Goal: Task Accomplishment & Management: Manage account settings

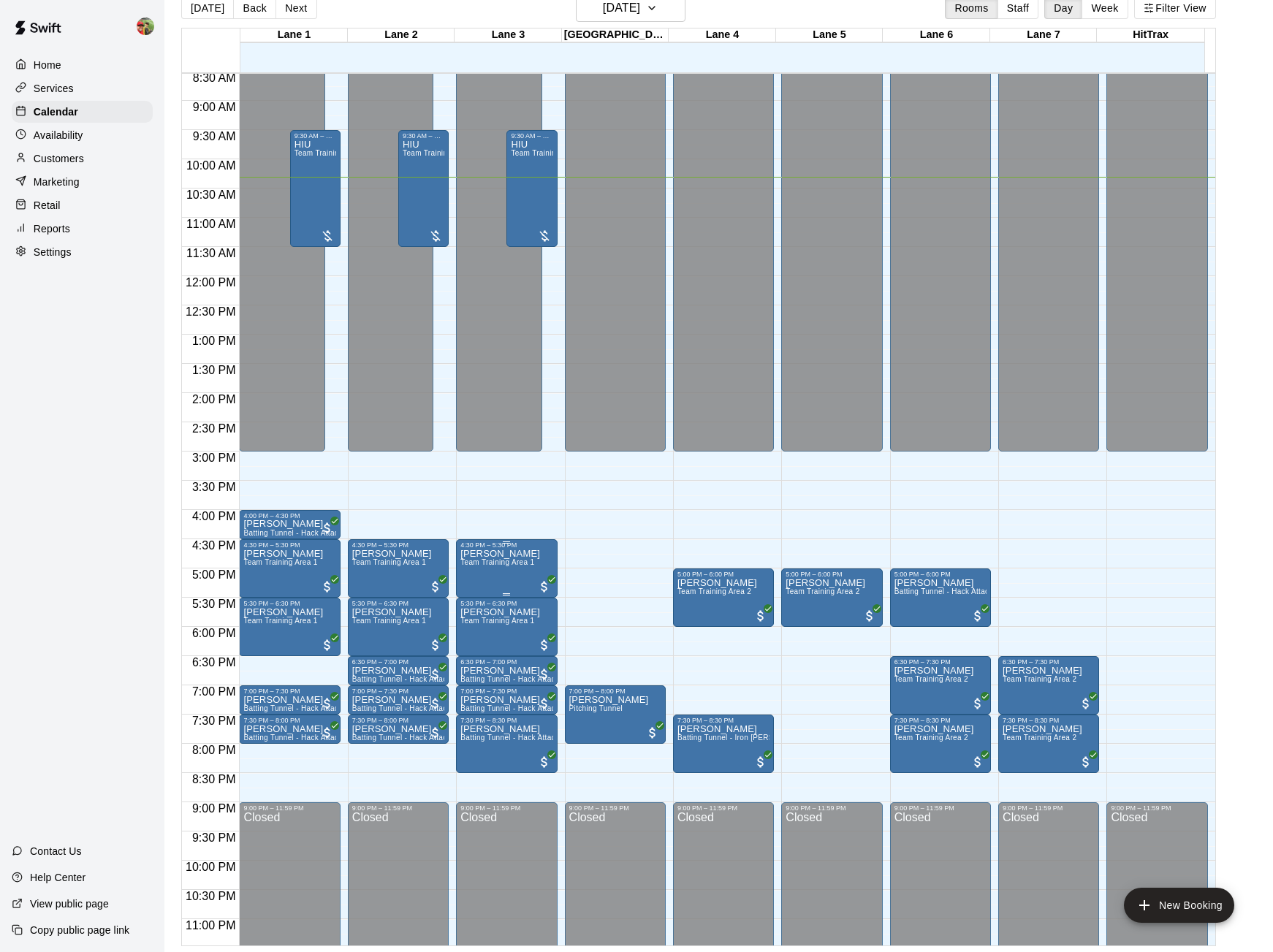
scroll to position [532, 0]
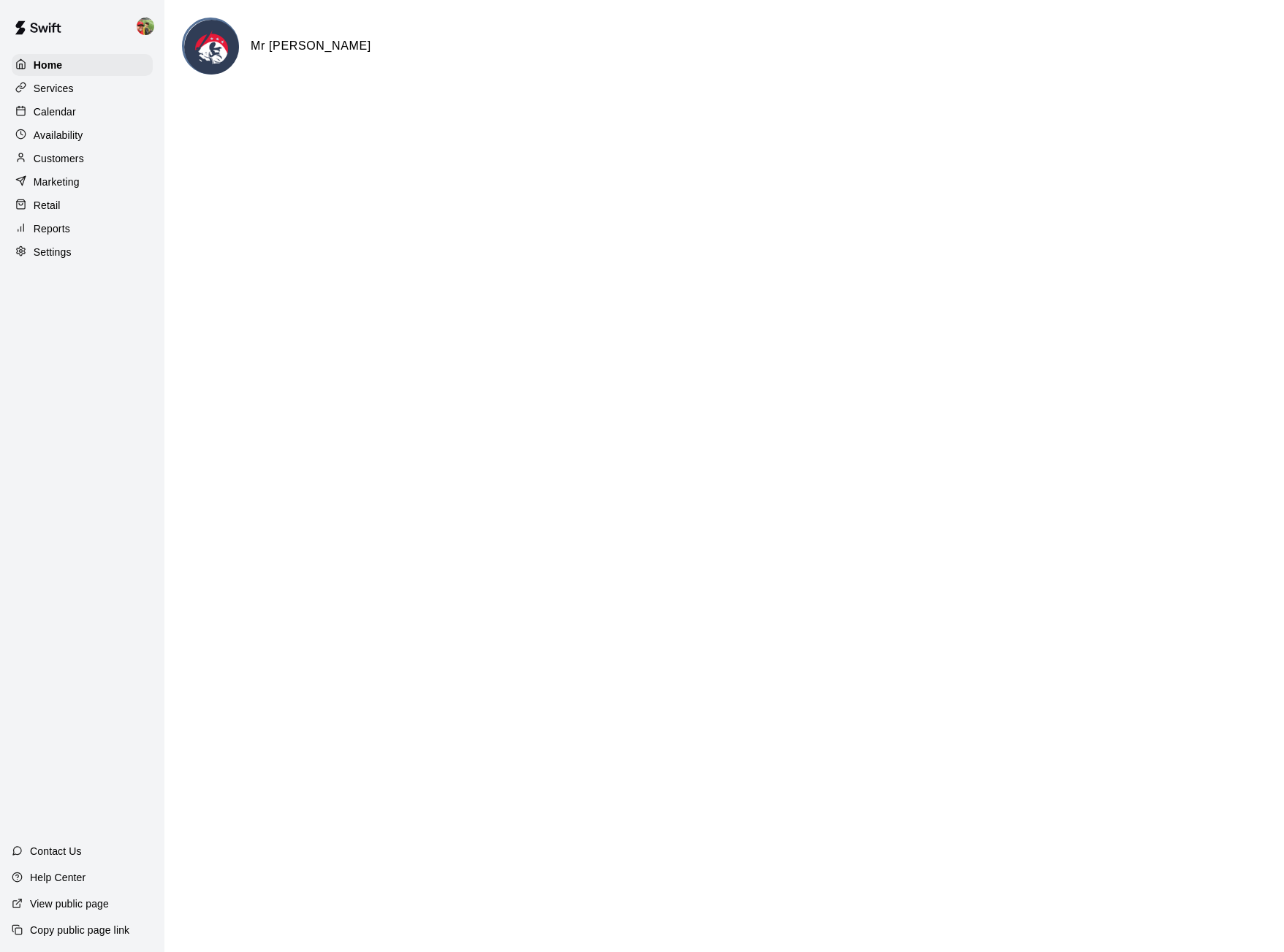
click at [48, 108] on p "Calendar" at bounding box center [54, 112] width 42 height 14
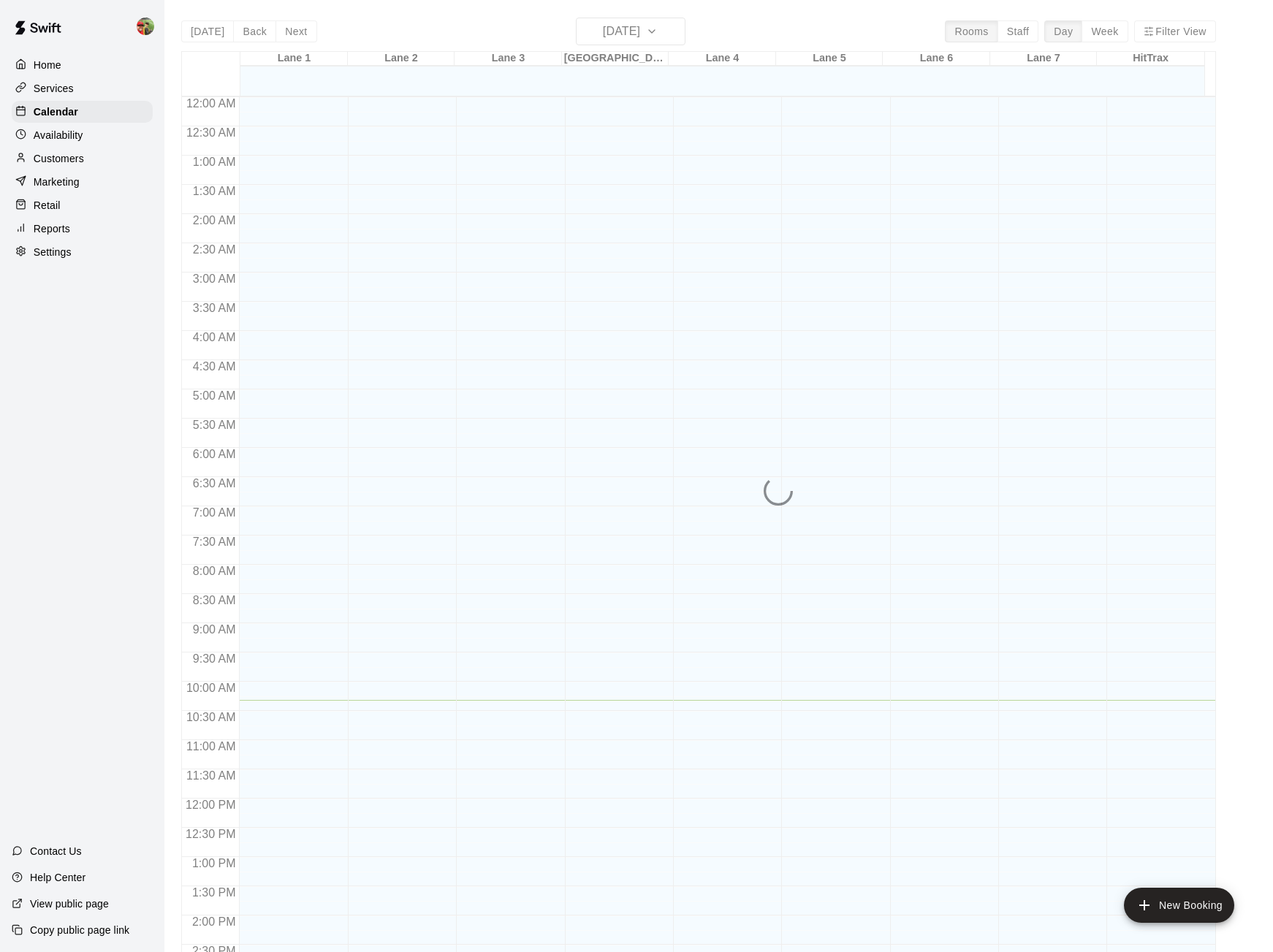
scroll to position [488, 0]
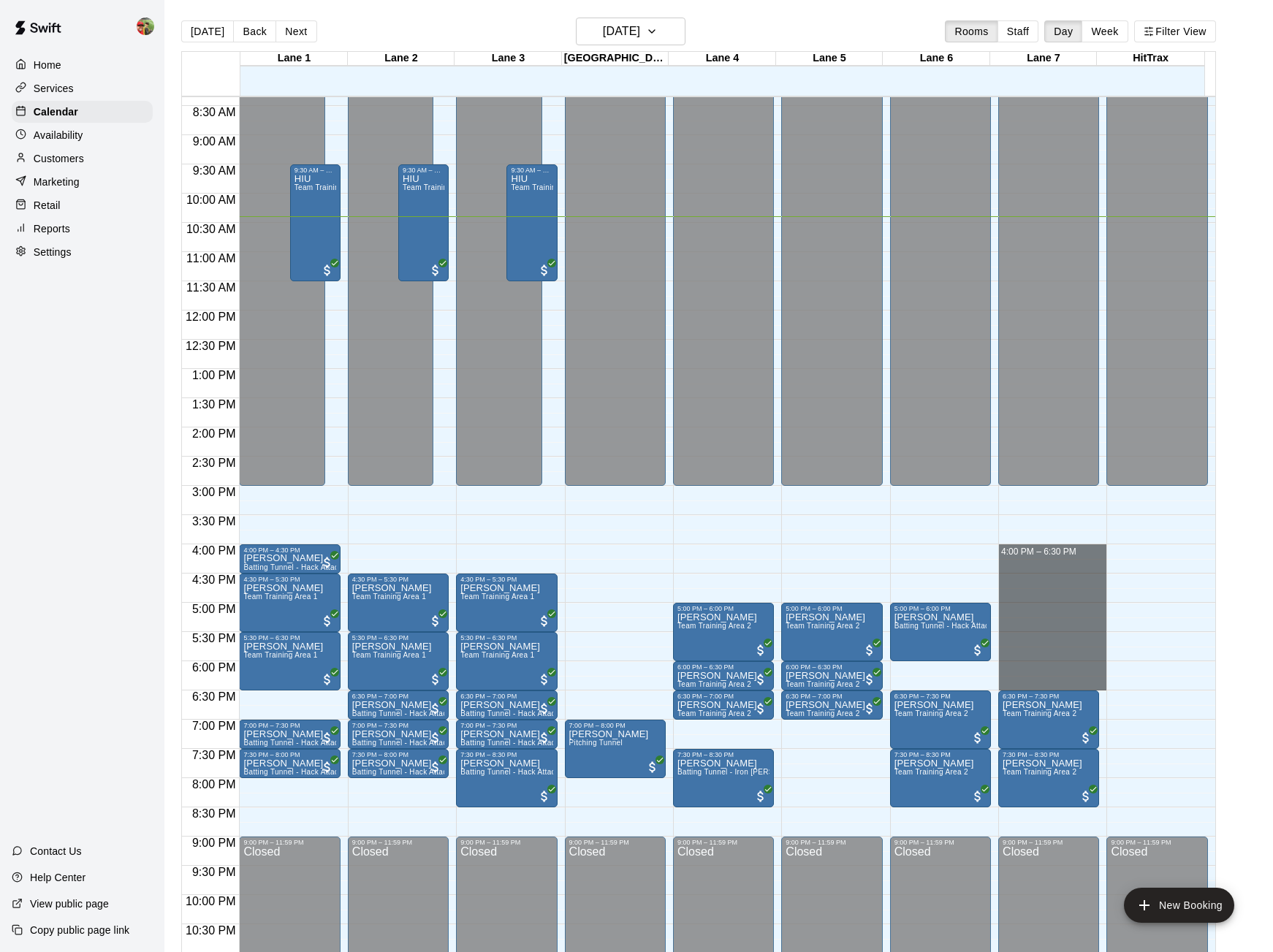
drag, startPoint x: 1031, startPoint y: 546, endPoint x: 1026, endPoint y: 685, distance: 139.1
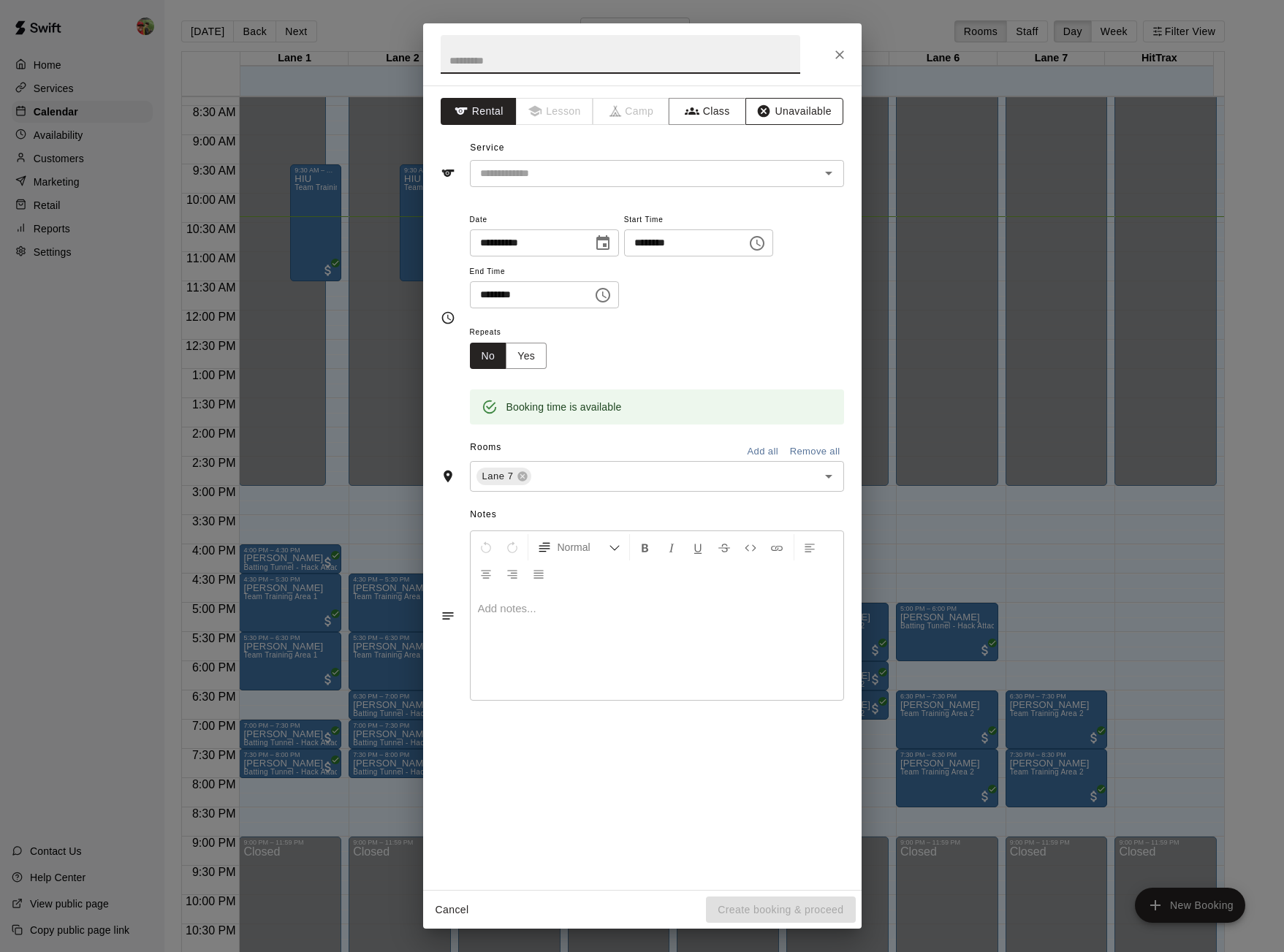
click at [776, 107] on button "Unavailable" at bounding box center [794, 111] width 98 height 27
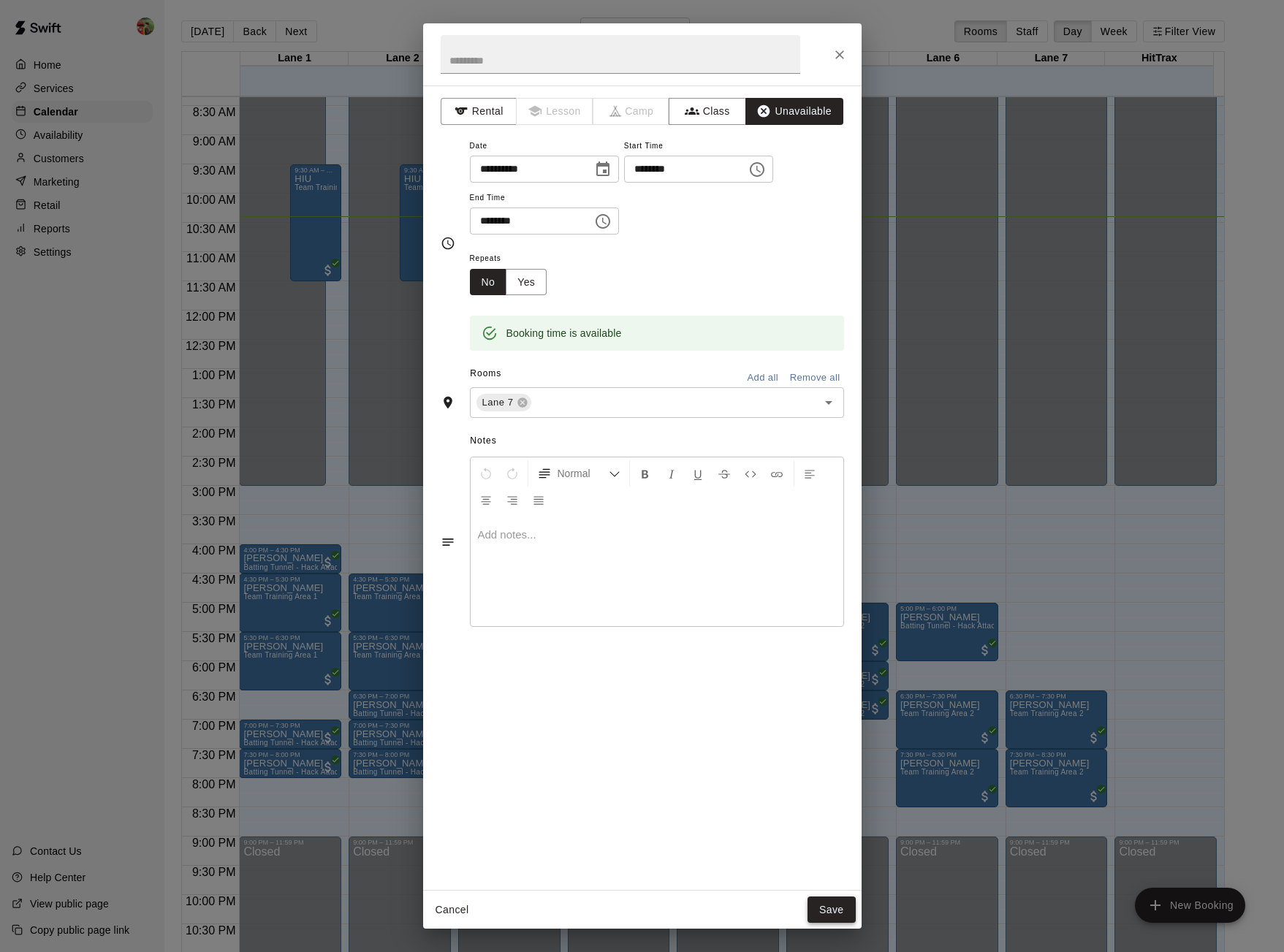
click at [841, 909] on button "Save" at bounding box center [831, 910] width 48 height 27
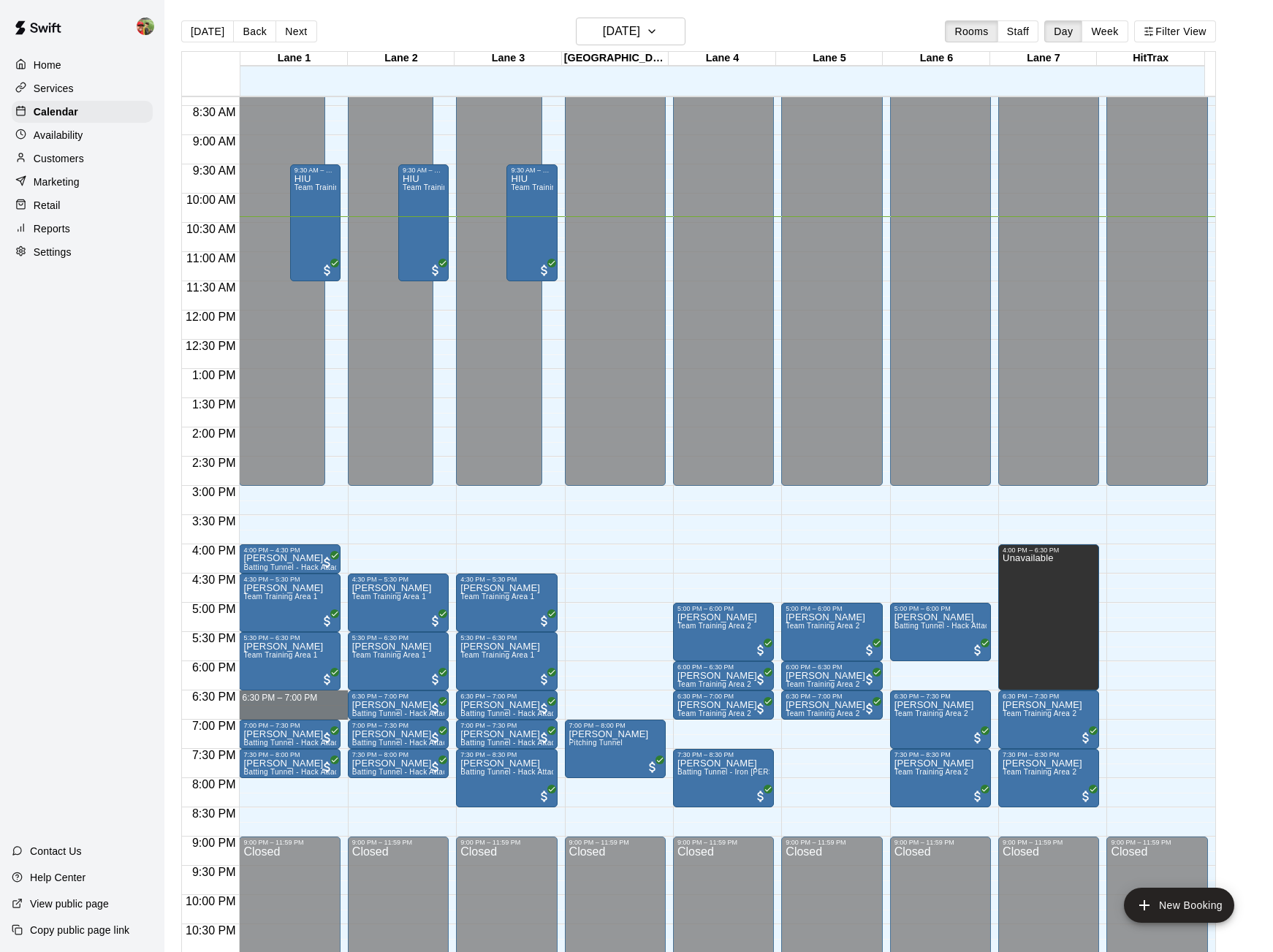
drag, startPoint x: 304, startPoint y: 698, endPoint x: 304, endPoint y: 715, distance: 17.0
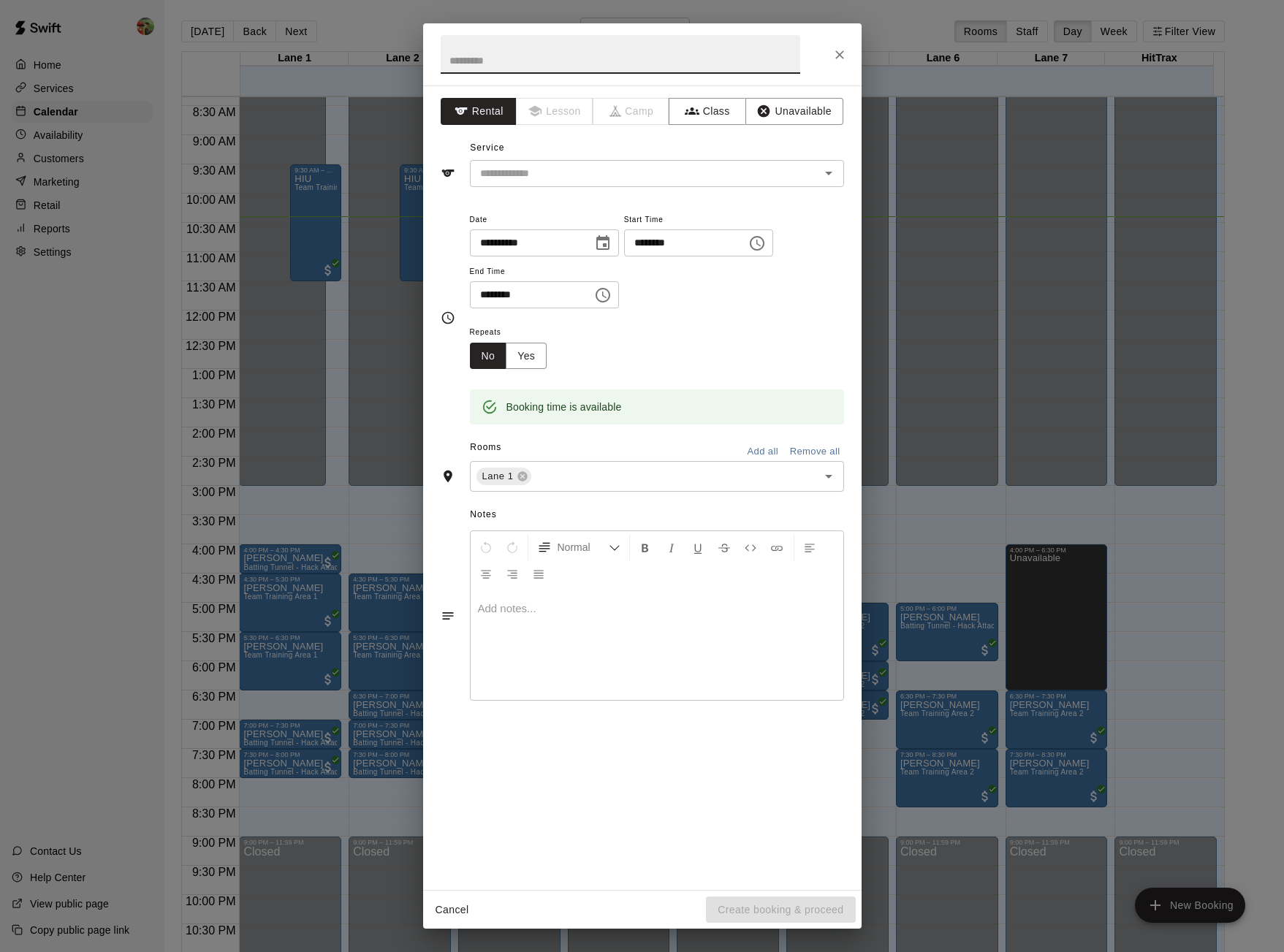
drag, startPoint x: 788, startPoint y: 104, endPoint x: 782, endPoint y: 177, distance: 73.2
click at [788, 104] on button "Unavailable" at bounding box center [794, 111] width 98 height 27
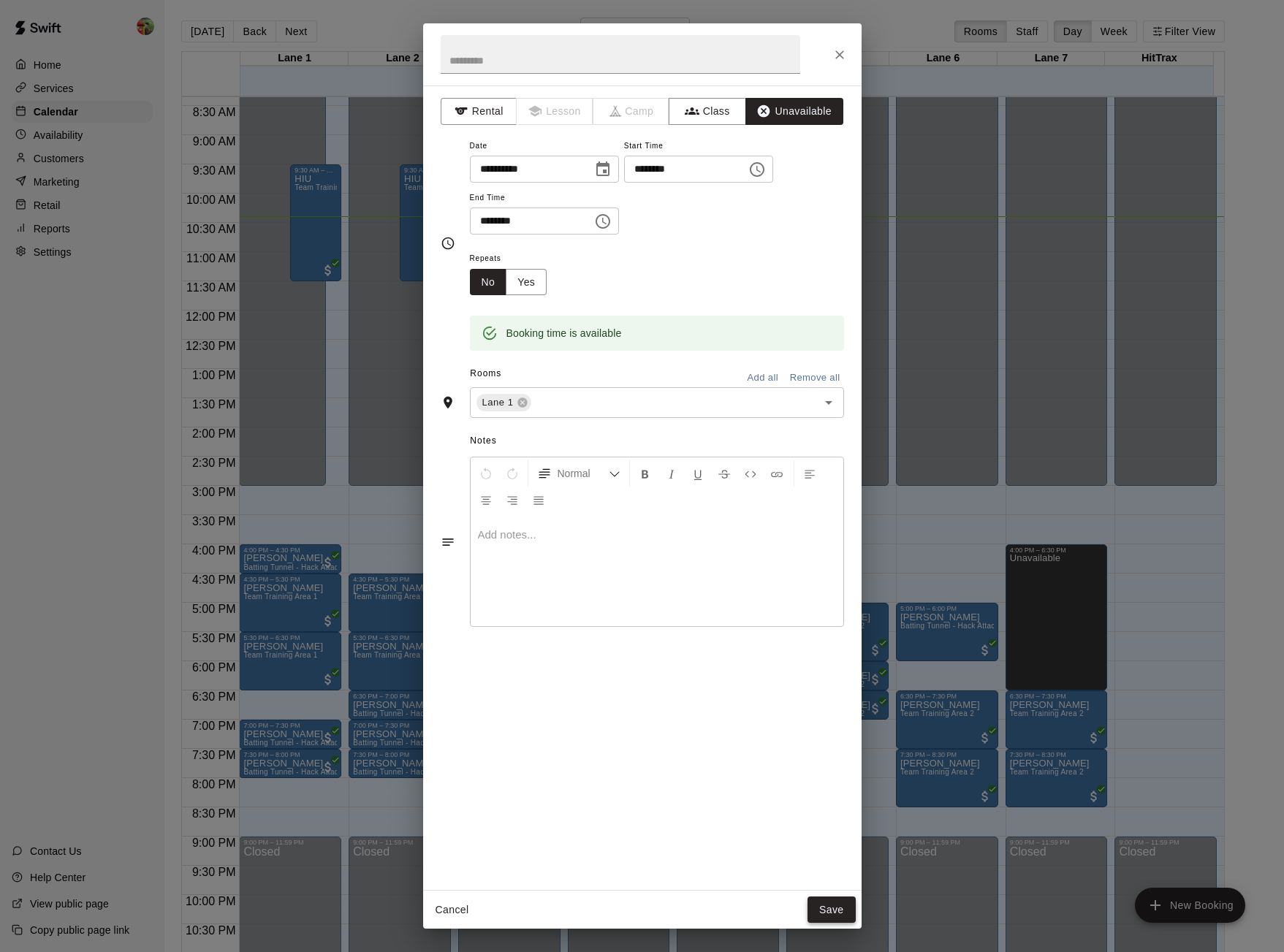
click at [839, 911] on button "Save" at bounding box center [831, 910] width 48 height 27
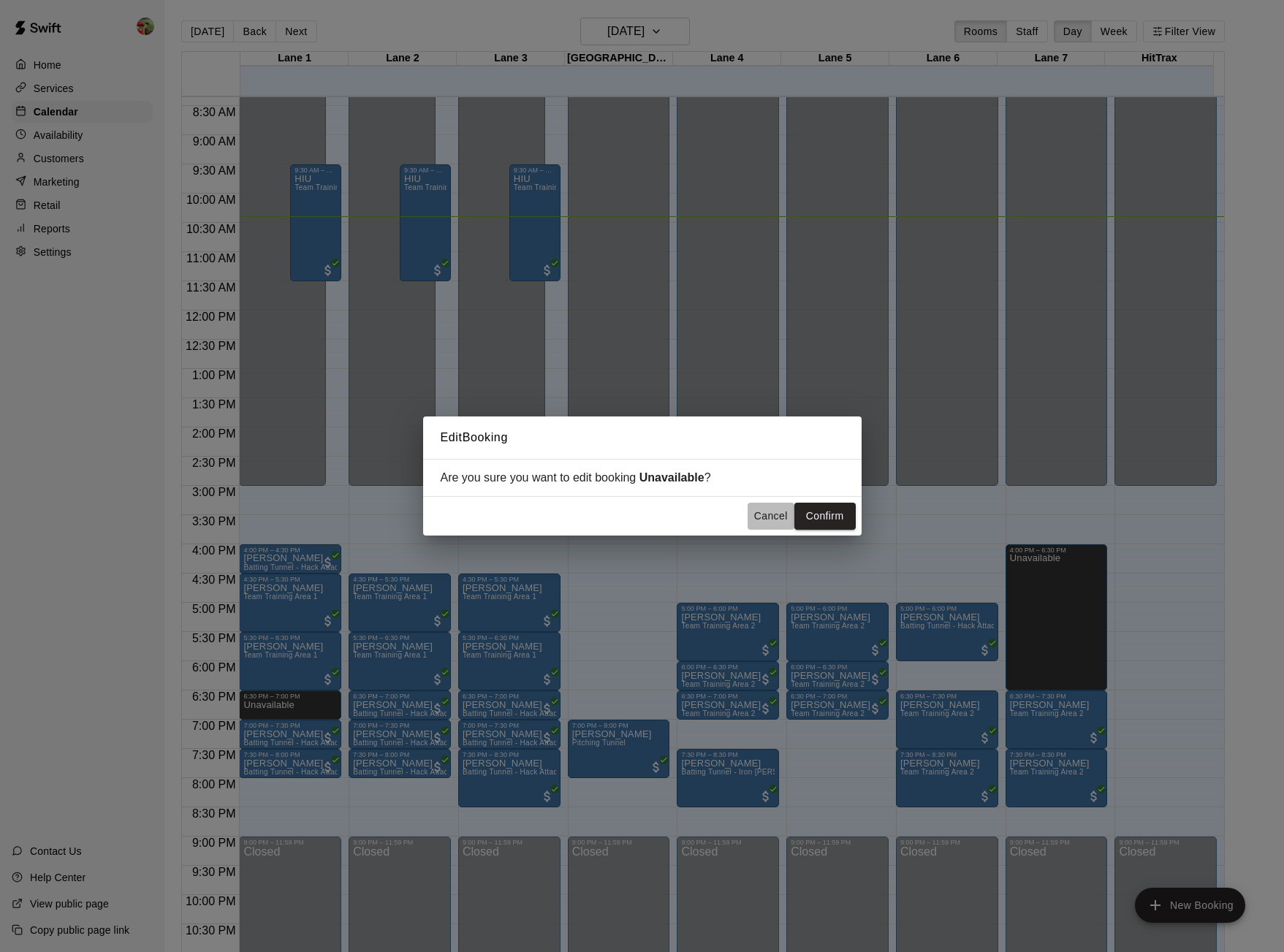
click at [760, 514] on button "Cancel" at bounding box center [771, 516] width 47 height 27
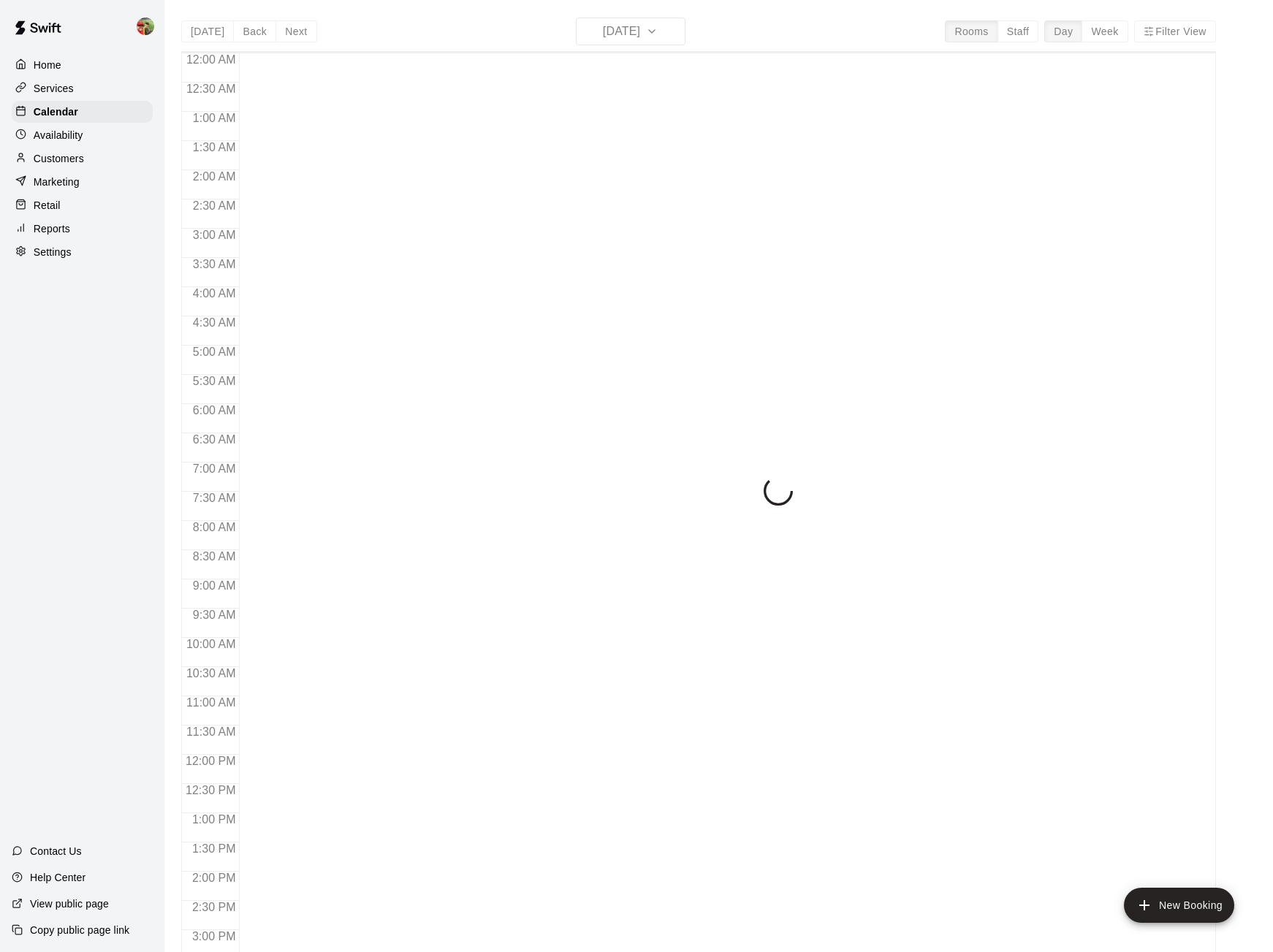
scroll to position [488, 0]
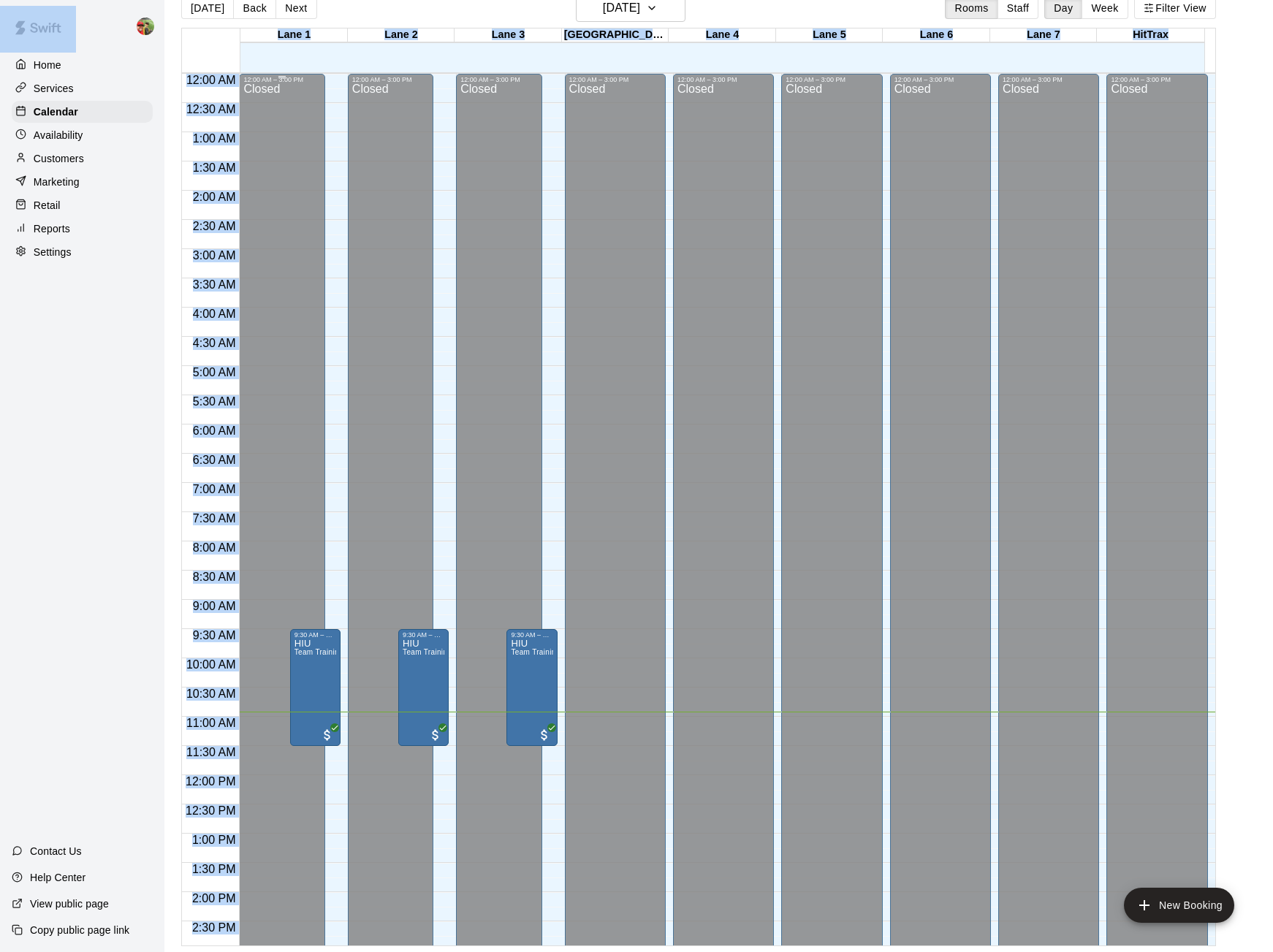
scroll to position [532, 0]
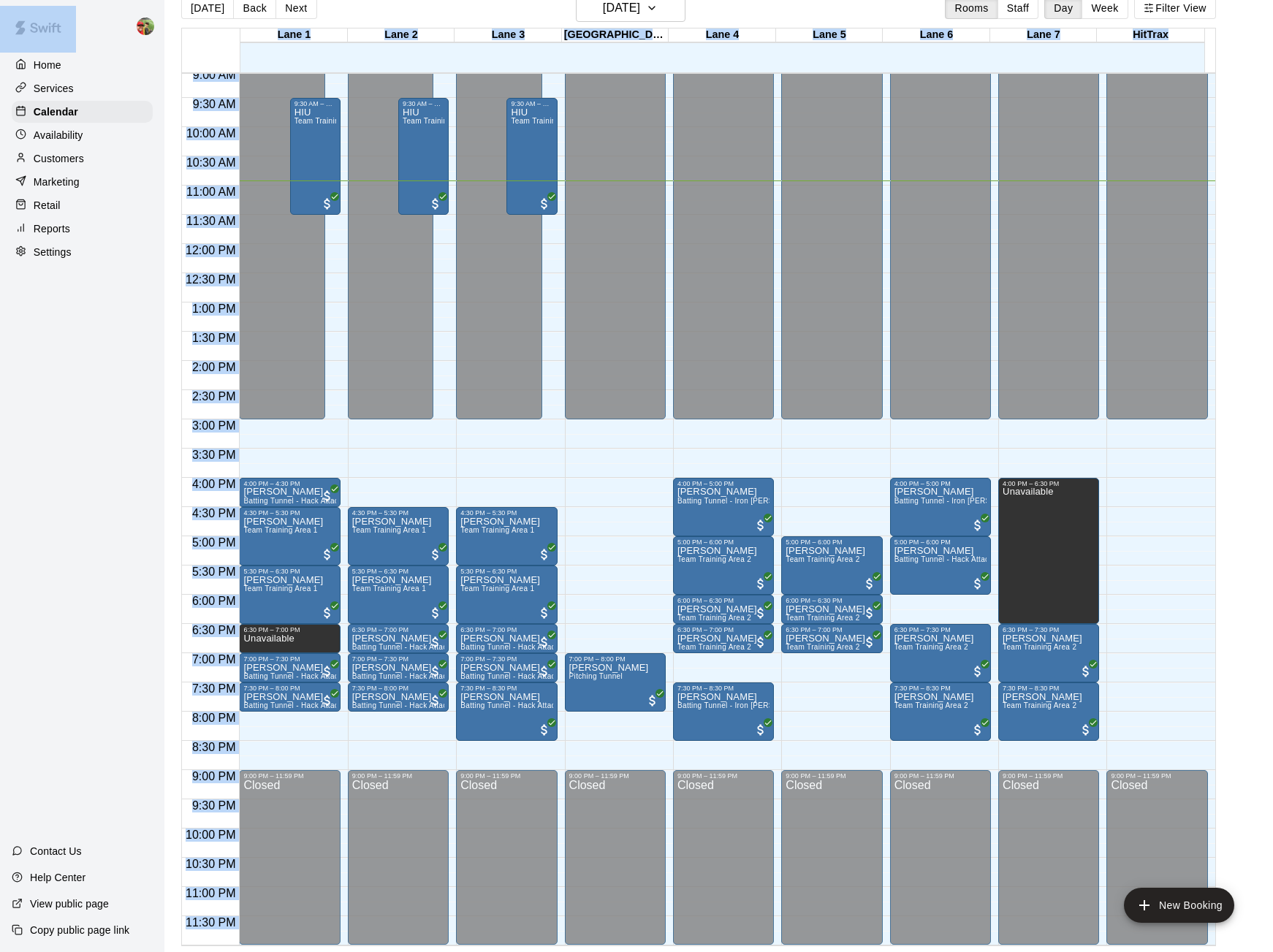
click at [181, 410] on div "Lane 1 15 Wed Lane 2 15 Wed Lane 3 15 Wed Pitching Lane 15 Wed Lane 4 15 Wed La…" at bounding box center [698, 487] width 1035 height 919
